Goal: Transaction & Acquisition: Purchase product/service

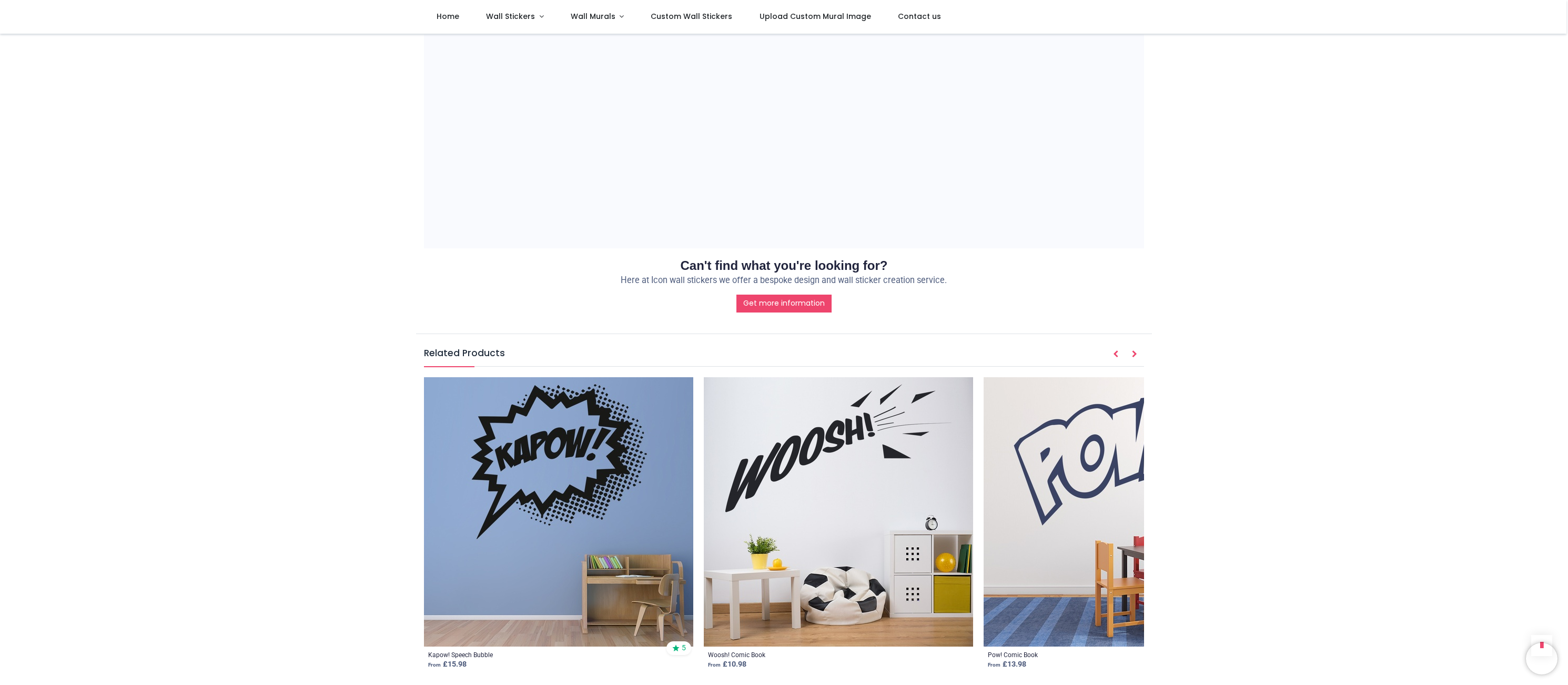
scroll to position [1157, 0]
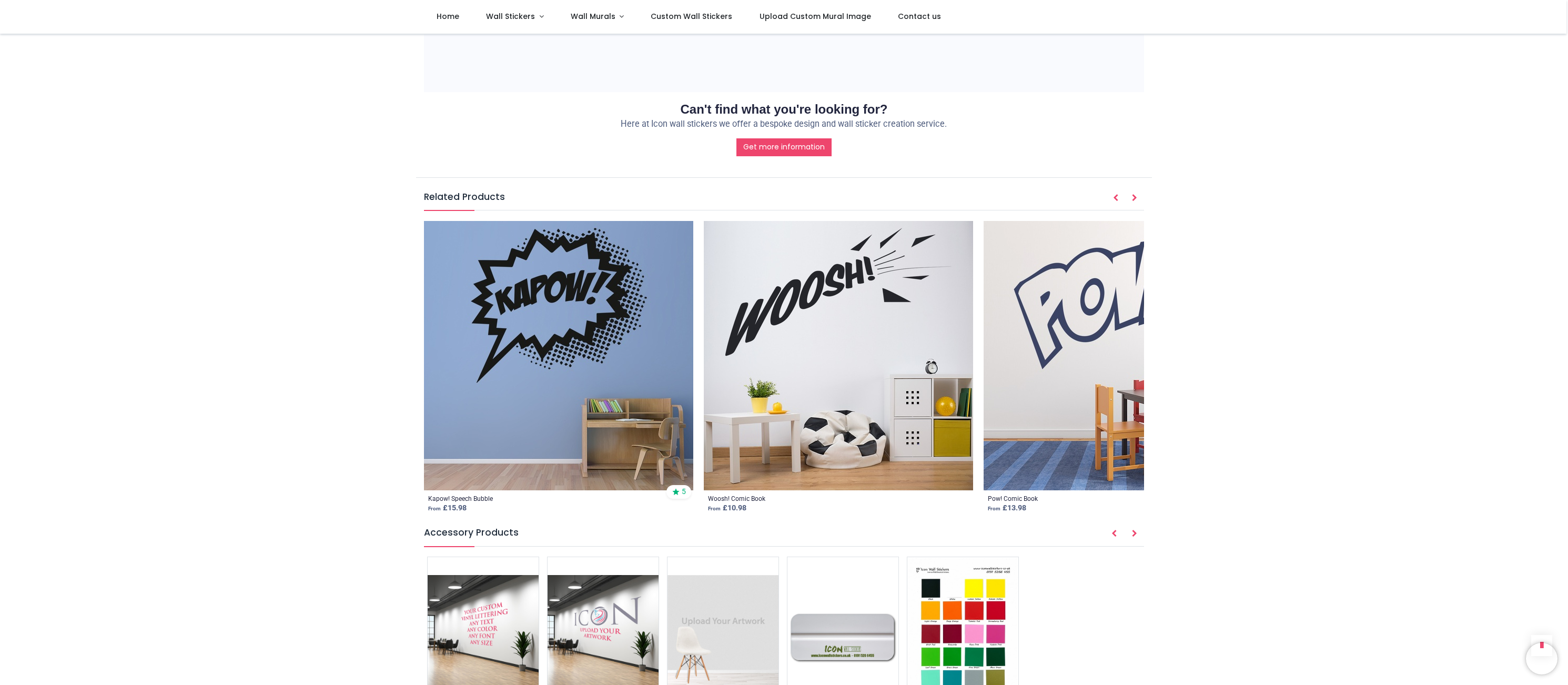
click at [520, 333] on img at bounding box center [559, 355] width 269 height 269
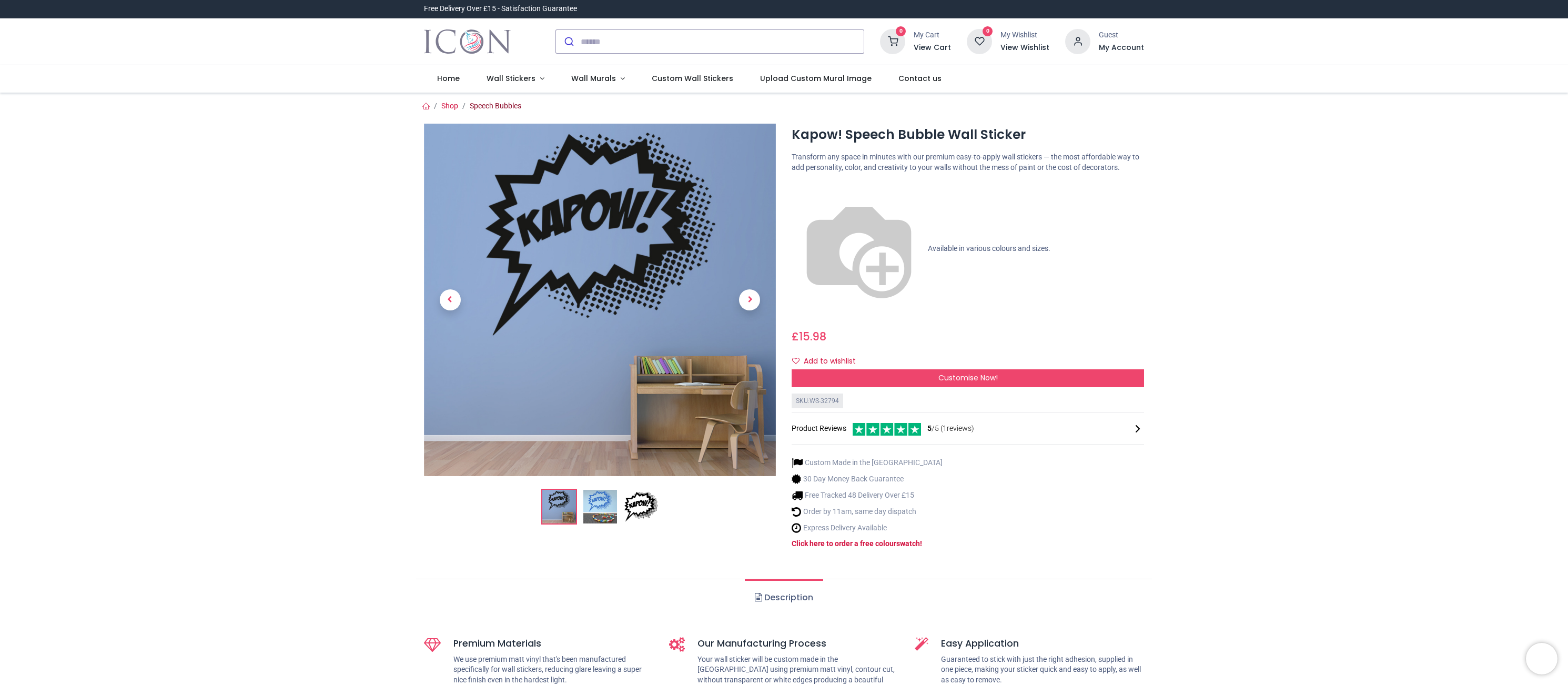
click at [510, 107] on link "Speech Bubbles" at bounding box center [496, 105] width 52 height 8
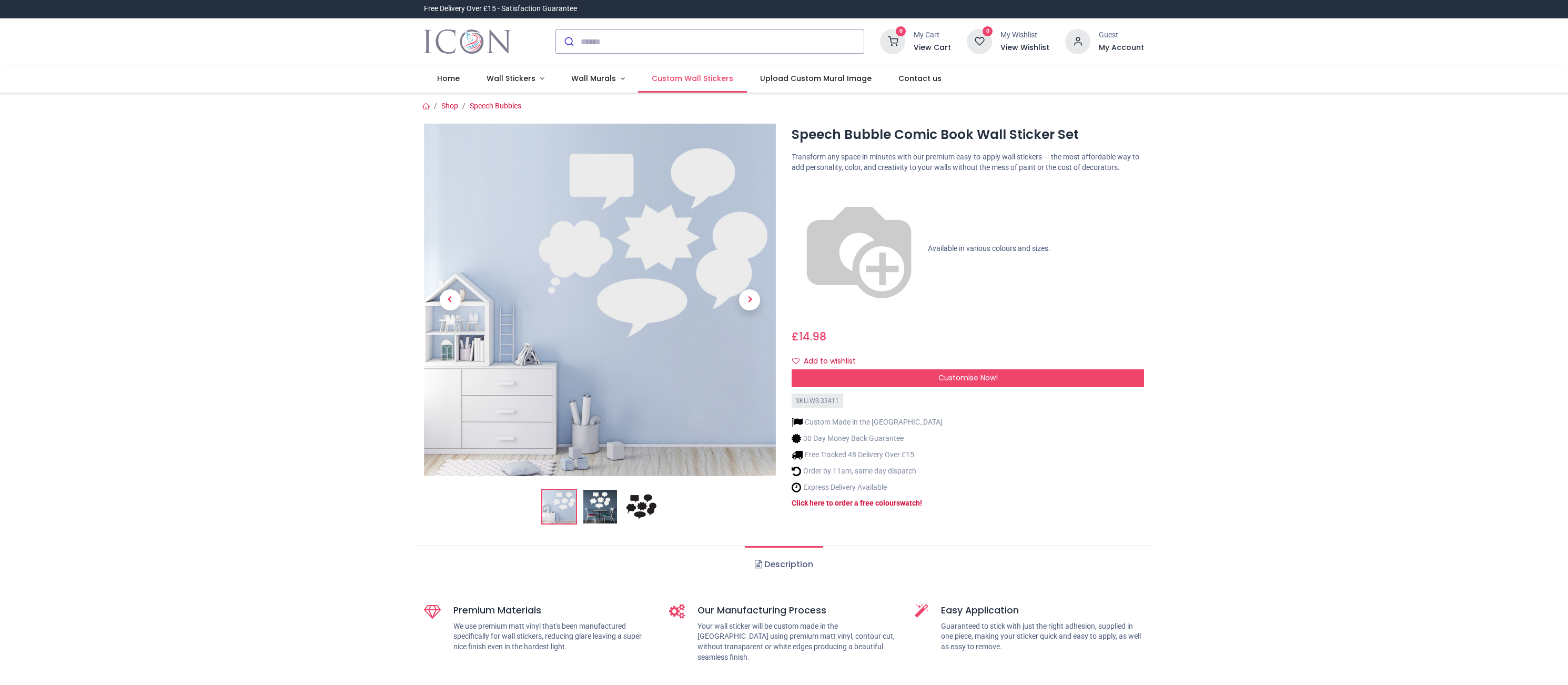
click at [698, 80] on span "Custom Wall Stickers" at bounding box center [693, 79] width 81 height 11
